Goal: Task Accomplishment & Management: Manage account settings

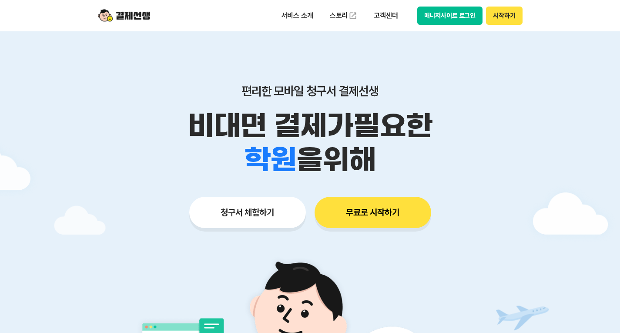
click at [462, 20] on button "매니저사이트 로그인" at bounding box center [450, 16] width 66 height 18
click at [444, 15] on button "매니저사이트 로그인" at bounding box center [450, 16] width 66 height 18
